Goal: Task Accomplishment & Management: Complete application form

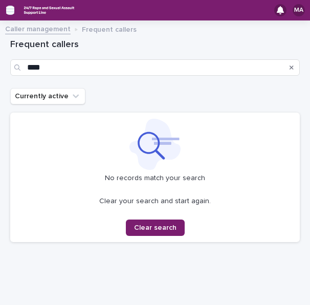
drag, startPoint x: 0, startPoint y: 0, endPoint x: 12, endPoint y: 10, distance: 15.6
click at [12, 10] on icon "button" at bounding box center [10, 10] width 8 height 7
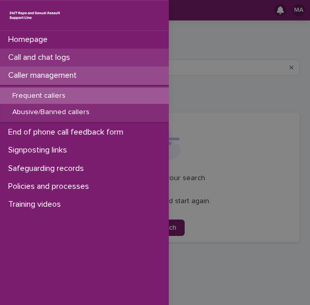
click at [42, 60] on p "Call and chat logs" at bounding box center [41, 58] width 74 height 10
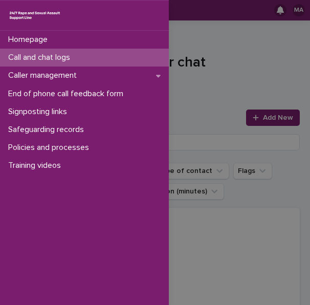
click at [236, 84] on div "Homepage Call and chat logs Caller management End of phone call feedback form S…" at bounding box center [155, 152] width 310 height 305
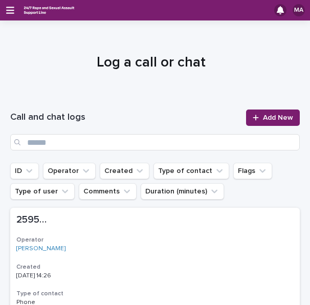
drag, startPoint x: 253, startPoint y: 120, endPoint x: 309, endPoint y: 112, distance: 56.3
click at [253, 120] on div at bounding box center [257, 117] width 10 height 7
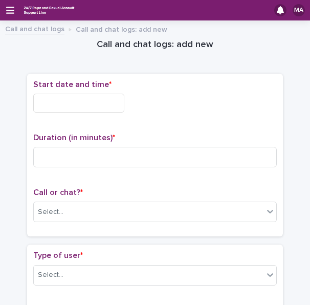
click at [65, 115] on div "Start date and time *" at bounding box center [154, 100] width 243 height 41
click at [67, 102] on input "text" at bounding box center [78, 103] width 91 height 19
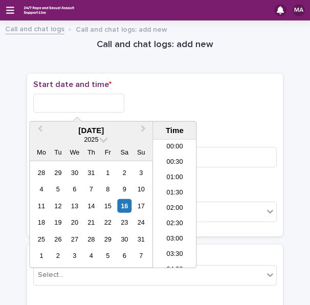
scroll to position [465, 0]
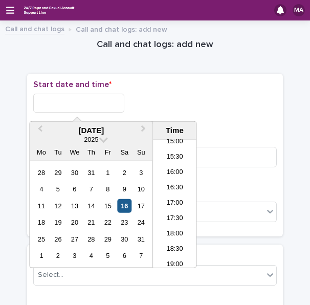
click at [127, 201] on div "16" at bounding box center [125, 206] width 14 height 14
click at [91, 101] on input "**********" at bounding box center [78, 103] width 91 height 19
type input "**********"
click at [184, 84] on p "Start date and time *" at bounding box center [154, 85] width 243 height 10
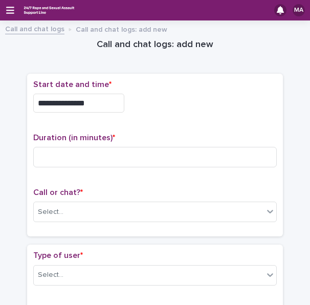
click at [129, 167] on div "Duration (in minutes) *" at bounding box center [154, 154] width 243 height 42
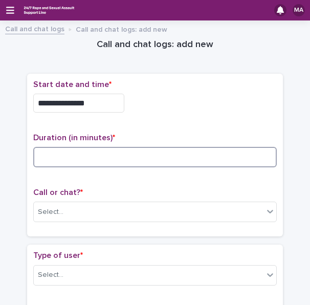
click at [129, 160] on input at bounding box center [154, 157] width 243 height 20
type input "**"
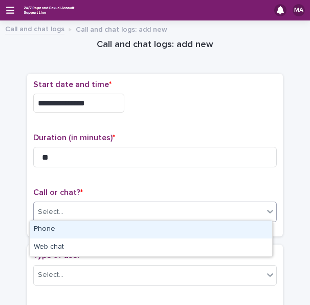
click at [90, 211] on div "Select..." at bounding box center [148, 211] width 229 height 17
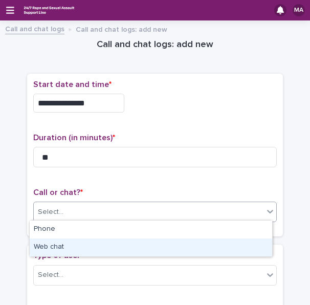
click at [67, 242] on div "Web chat" at bounding box center [151, 247] width 242 height 18
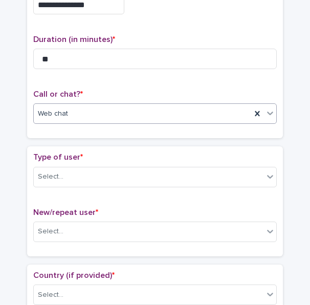
scroll to position [102, 0]
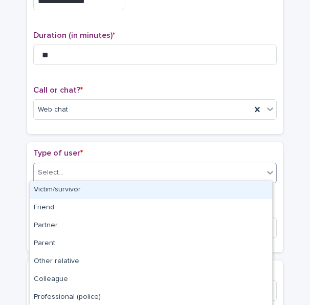
click at [84, 170] on div "Select..." at bounding box center [148, 172] width 229 height 17
click at [72, 188] on div "Victim/survivor" at bounding box center [151, 190] width 242 height 18
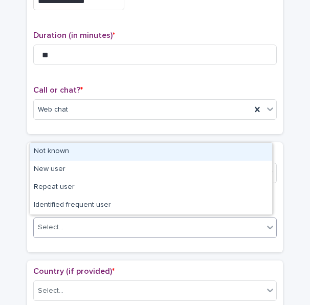
click at [61, 224] on div "Select..." at bounding box center [148, 227] width 229 height 17
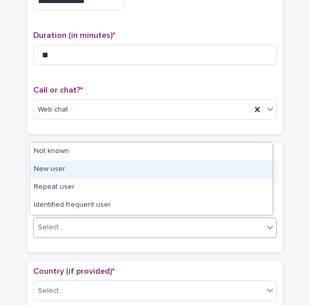
click at [63, 175] on div "New user" at bounding box center [151, 169] width 242 height 18
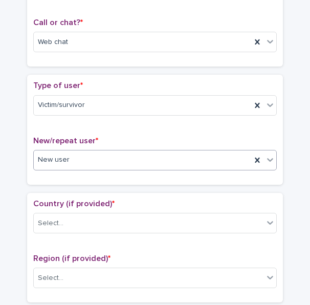
scroll to position [204, 0]
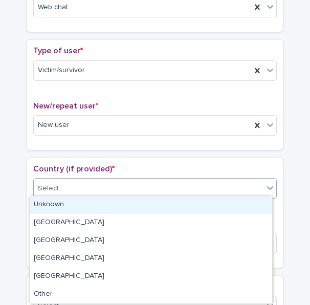
click at [74, 188] on div "Select..." at bounding box center [148, 188] width 229 height 17
click at [67, 200] on div "Unknown" at bounding box center [151, 205] width 242 height 18
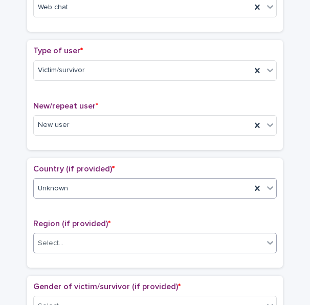
click at [67, 249] on div "Select..." at bounding box center [154, 243] width 243 height 20
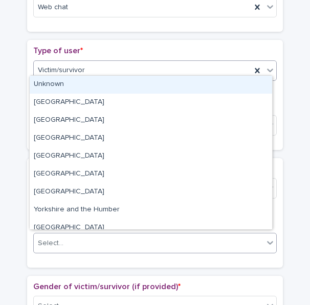
click at [91, 74] on div "Victim/survivor" at bounding box center [142, 70] width 217 height 17
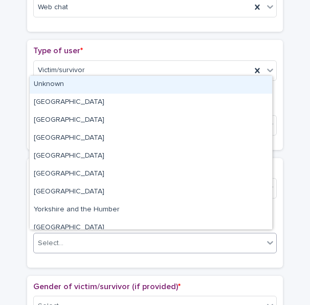
click at [62, 240] on div "Select..." at bounding box center [148, 243] width 229 height 17
click at [48, 87] on div "Unknown" at bounding box center [151, 85] width 242 height 18
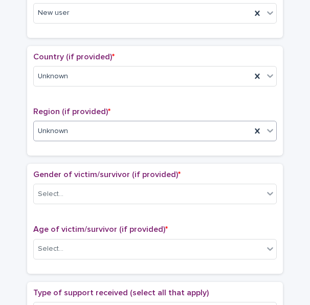
scroll to position [409, 0]
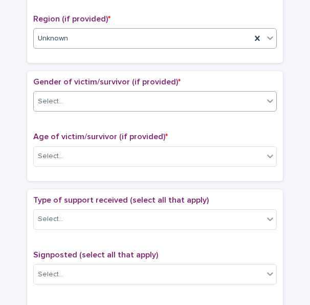
click at [78, 105] on div "Select..." at bounding box center [148, 101] width 229 height 17
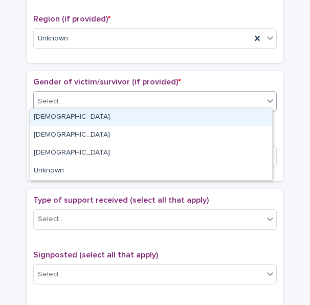
click at [72, 116] on div "[DEMOGRAPHIC_DATA]" at bounding box center [151, 117] width 242 height 18
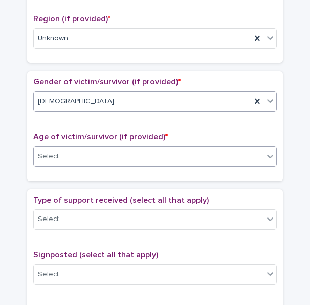
click at [63, 153] on div "Select..." at bounding box center [148, 156] width 229 height 17
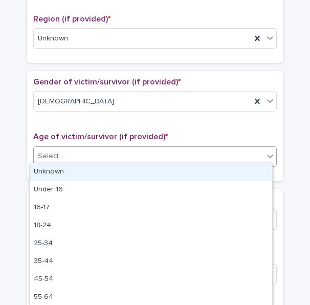
click at [58, 170] on div "Unknown" at bounding box center [151, 172] width 242 height 18
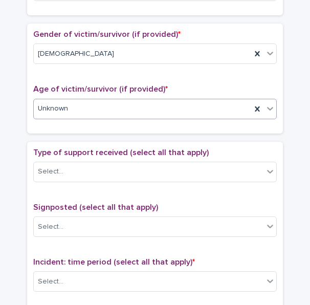
scroll to position [511, 0]
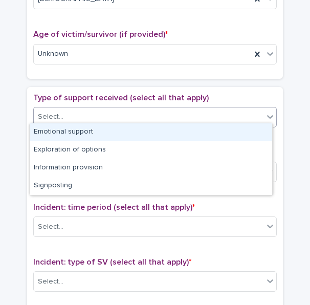
click at [91, 108] on div "Select..." at bounding box center [148, 116] width 229 height 17
click at [74, 135] on div "Emotional support" at bounding box center [151, 132] width 242 height 18
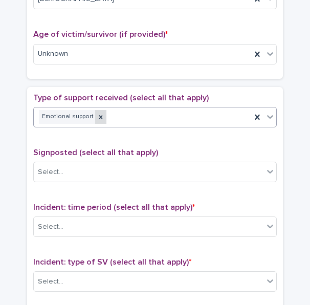
click at [95, 119] on div at bounding box center [100, 117] width 11 height 14
click at [103, 117] on div "Select..." at bounding box center [148, 116] width 229 height 17
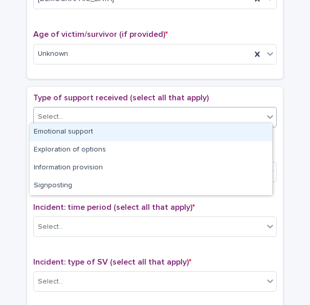
click at [93, 129] on div "Emotional support" at bounding box center [151, 132] width 242 height 18
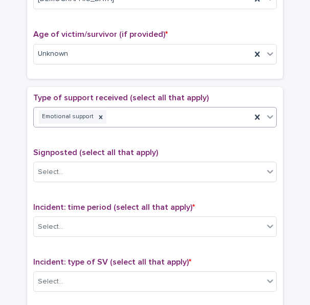
click at [161, 113] on div "Emotional support" at bounding box center [142, 117] width 217 height 18
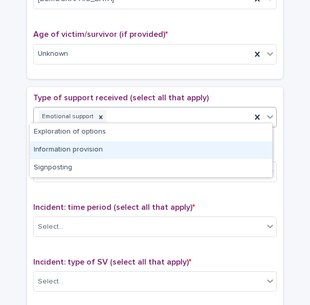
click at [129, 144] on div "Information provision" at bounding box center [151, 150] width 242 height 18
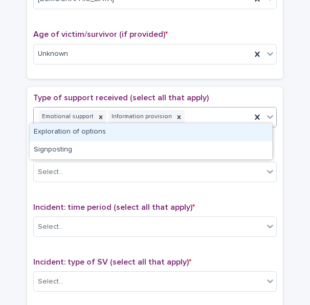
click at [192, 109] on div "Emotional support Information provision" at bounding box center [142, 117] width 217 height 18
click at [128, 133] on div "Exploration of options" at bounding box center [151, 132] width 242 height 18
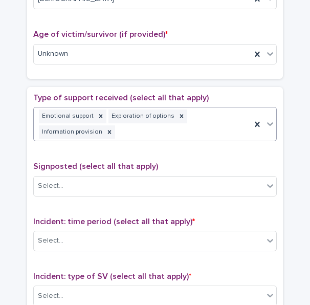
scroll to position [518, 0]
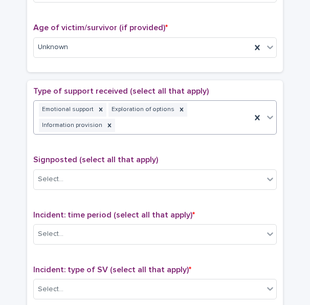
click at [200, 104] on div "Emotional support Exploration of options Information provision" at bounding box center [142, 118] width 217 height 34
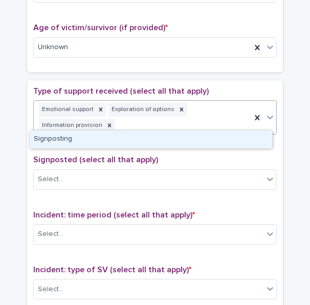
click at [96, 140] on div "Signposting" at bounding box center [151, 139] width 242 height 18
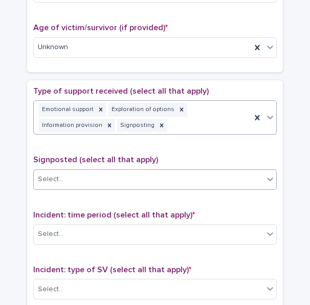
click at [82, 171] on div "Select..." at bounding box center [148, 179] width 229 height 17
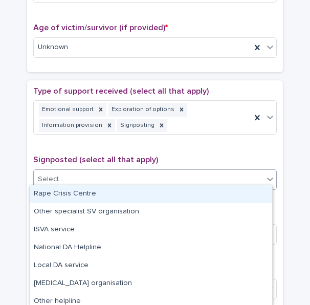
click at [72, 192] on div "Rape Crisis Centre" at bounding box center [151, 194] width 242 height 18
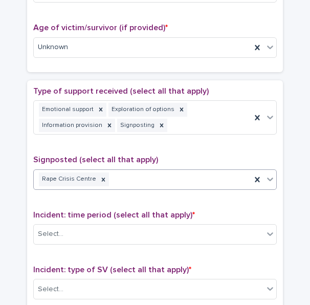
click at [166, 179] on div "Rape Crisis Centre" at bounding box center [142, 179] width 217 height 18
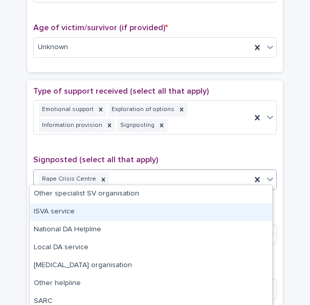
click at [111, 208] on div "ISVA service" at bounding box center [151, 212] width 242 height 18
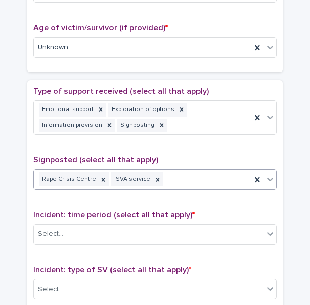
click at [203, 170] on div "Rape Crisis Centre ISVA service" at bounding box center [142, 179] width 217 height 18
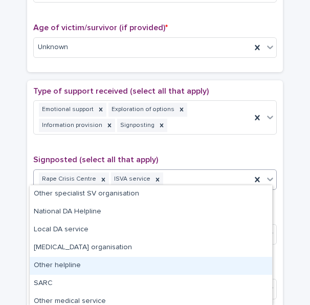
scroll to position [58, 0]
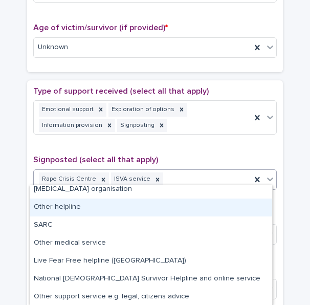
click at [86, 210] on div "Other helpline" at bounding box center [151, 207] width 242 height 18
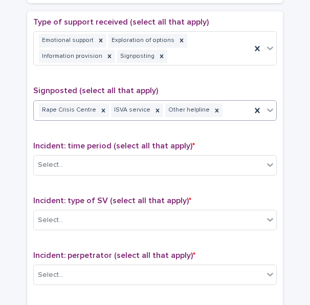
scroll to position [620, 0]
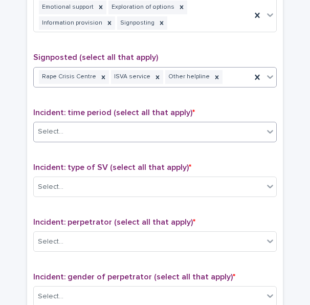
click at [108, 127] on div "Select..." at bounding box center [148, 131] width 229 height 17
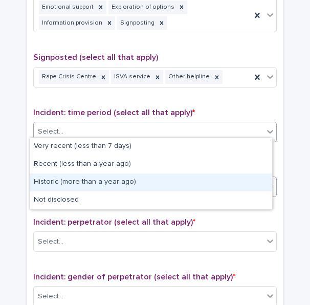
click at [97, 187] on div "Historic (more than a year ago)" at bounding box center [151, 182] width 242 height 18
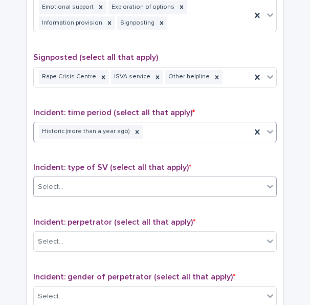
click at [99, 181] on div "Select..." at bounding box center [148, 186] width 229 height 17
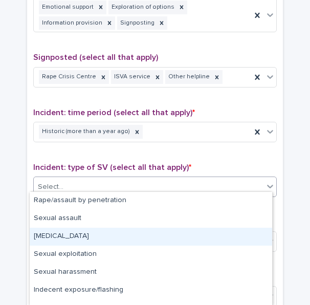
click at [88, 239] on div "[MEDICAL_DATA]" at bounding box center [151, 236] width 242 height 18
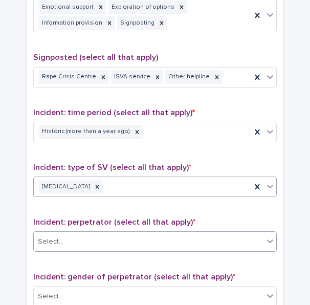
click at [89, 233] on div "Select..." at bounding box center [148, 241] width 229 height 17
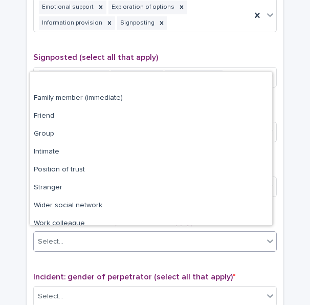
scroll to position [43, 0]
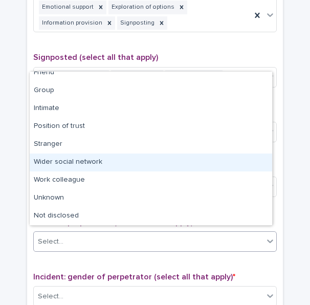
click at [69, 159] on div "Wider social network" at bounding box center [151, 162] width 242 height 18
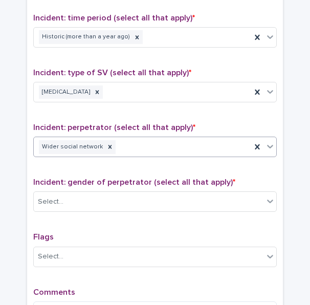
scroll to position [773, 0]
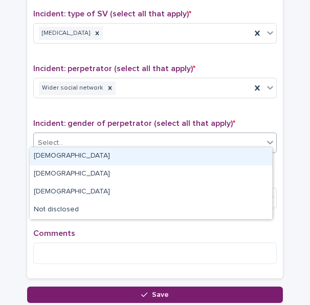
click at [94, 143] on div "Select..." at bounding box center [148, 142] width 229 height 17
click at [87, 156] on div "[DEMOGRAPHIC_DATA]" at bounding box center [151, 156] width 242 height 18
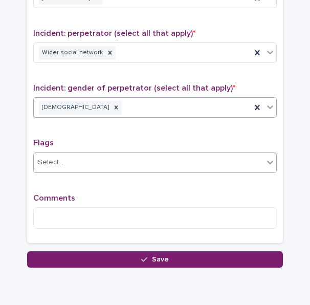
scroll to position [824, 0]
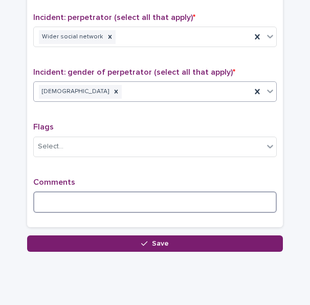
click at [90, 194] on textarea at bounding box center [154, 201] width 243 height 21
type textarea "*"
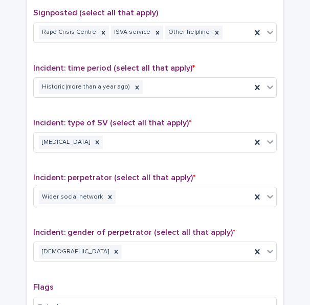
scroll to position [845, 0]
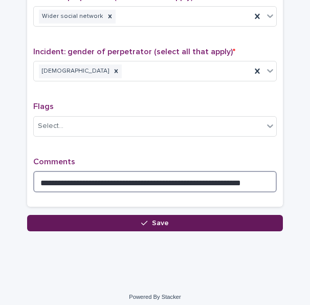
type textarea "**********"
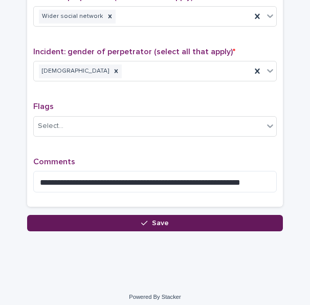
click at [222, 215] on button "Save" at bounding box center [155, 223] width 256 height 16
